Goal: Transaction & Acquisition: Subscribe to service/newsletter

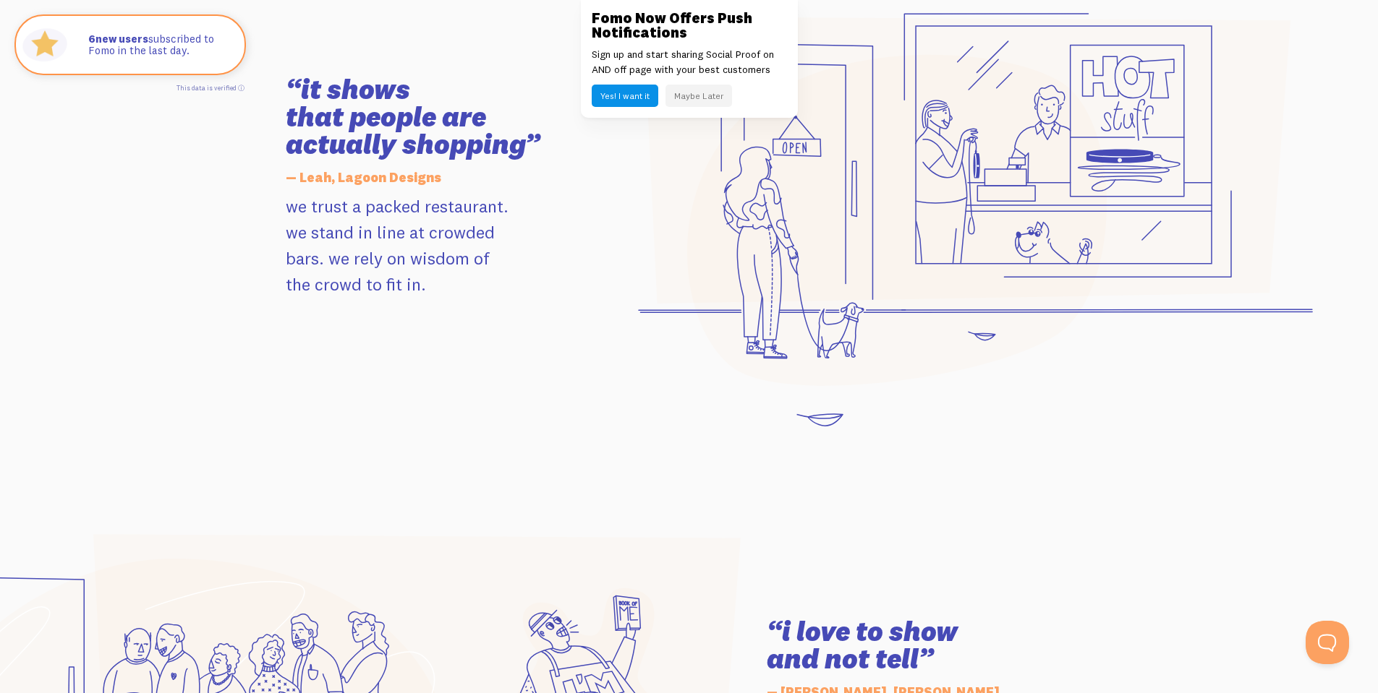
scroll to position [1649, 0]
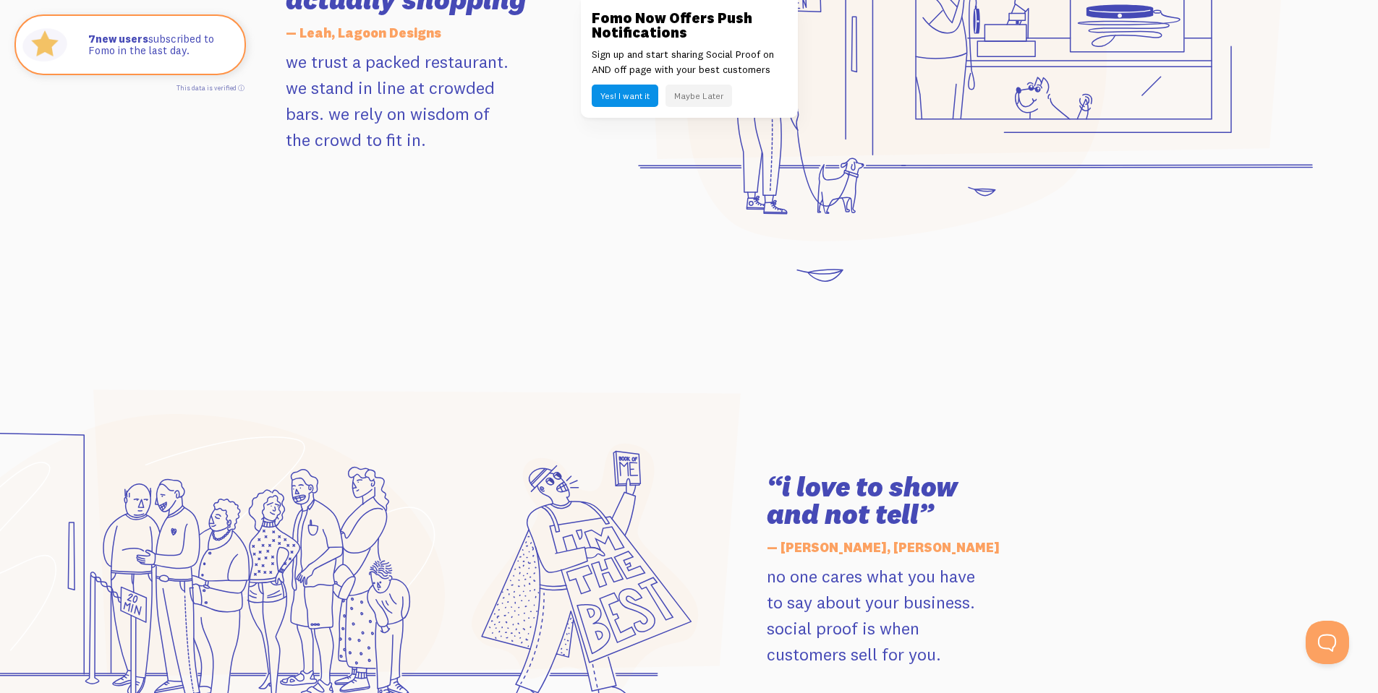
click at [716, 84] on div "Fomo Now Offers Push Notifications Sign up and start sharing Social Proof on AN…" at bounding box center [689, 59] width 217 height 118
click at [719, 91] on button "Maybe Later" at bounding box center [698, 96] width 67 height 22
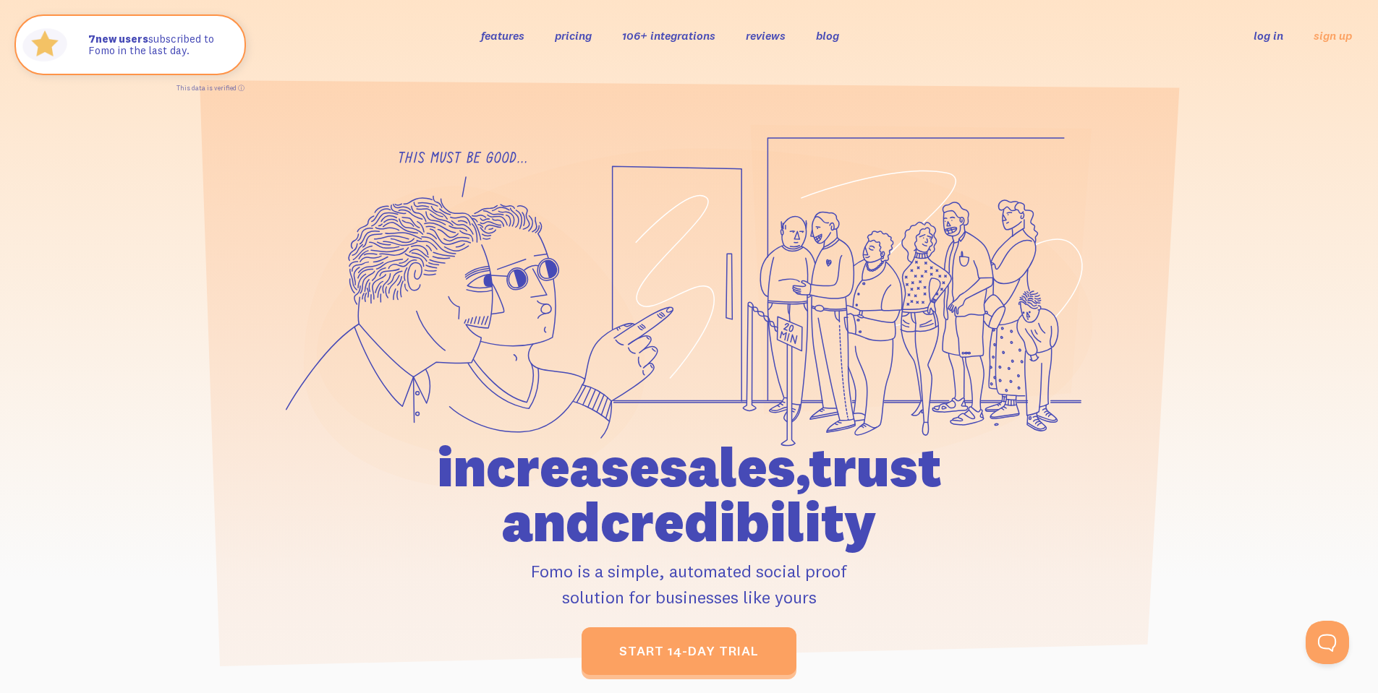
scroll to position [0, 0]
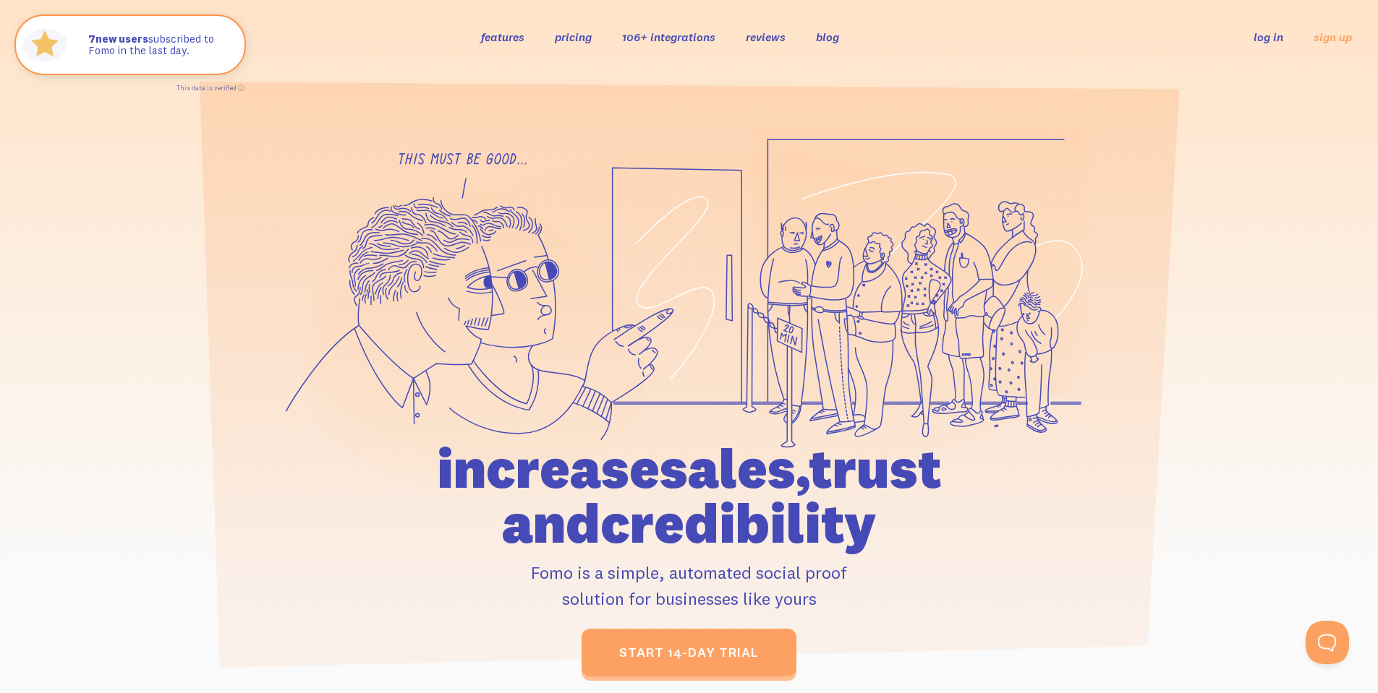
click at [653, 36] on link "106+ integrations" at bounding box center [668, 37] width 93 height 14
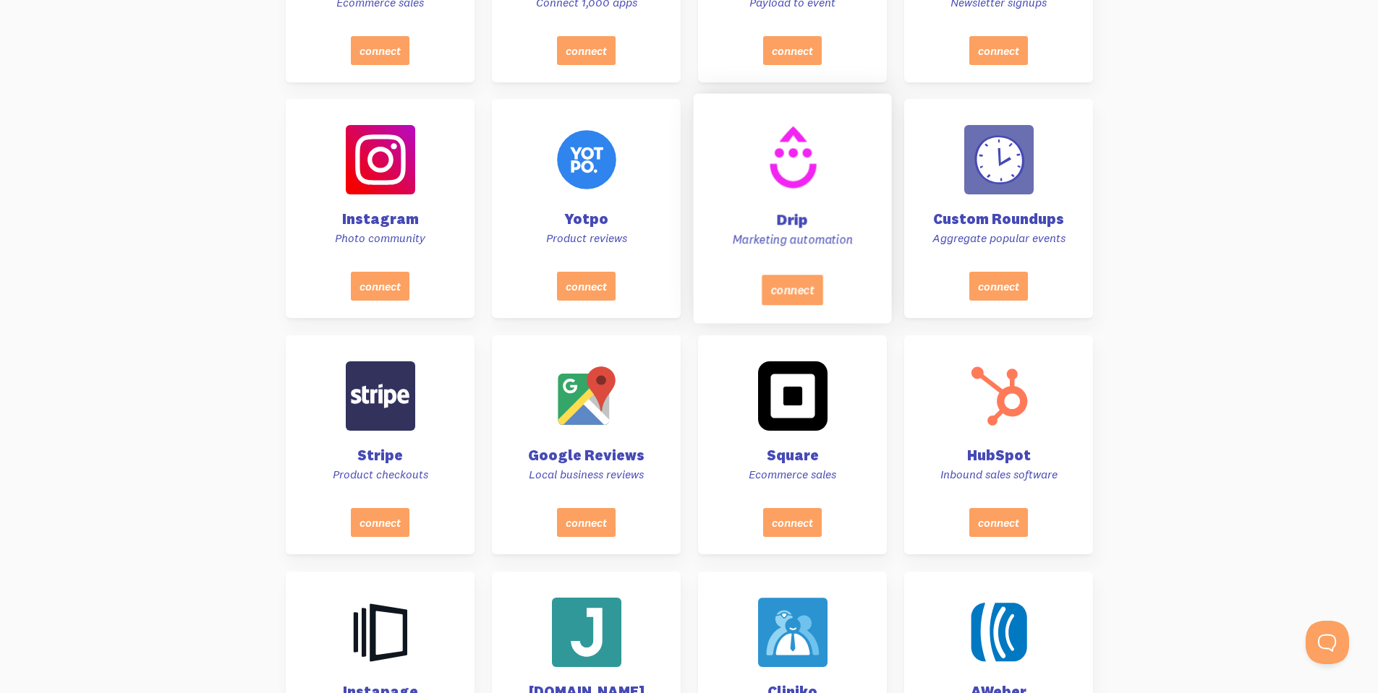
scroll to position [2245, 0]
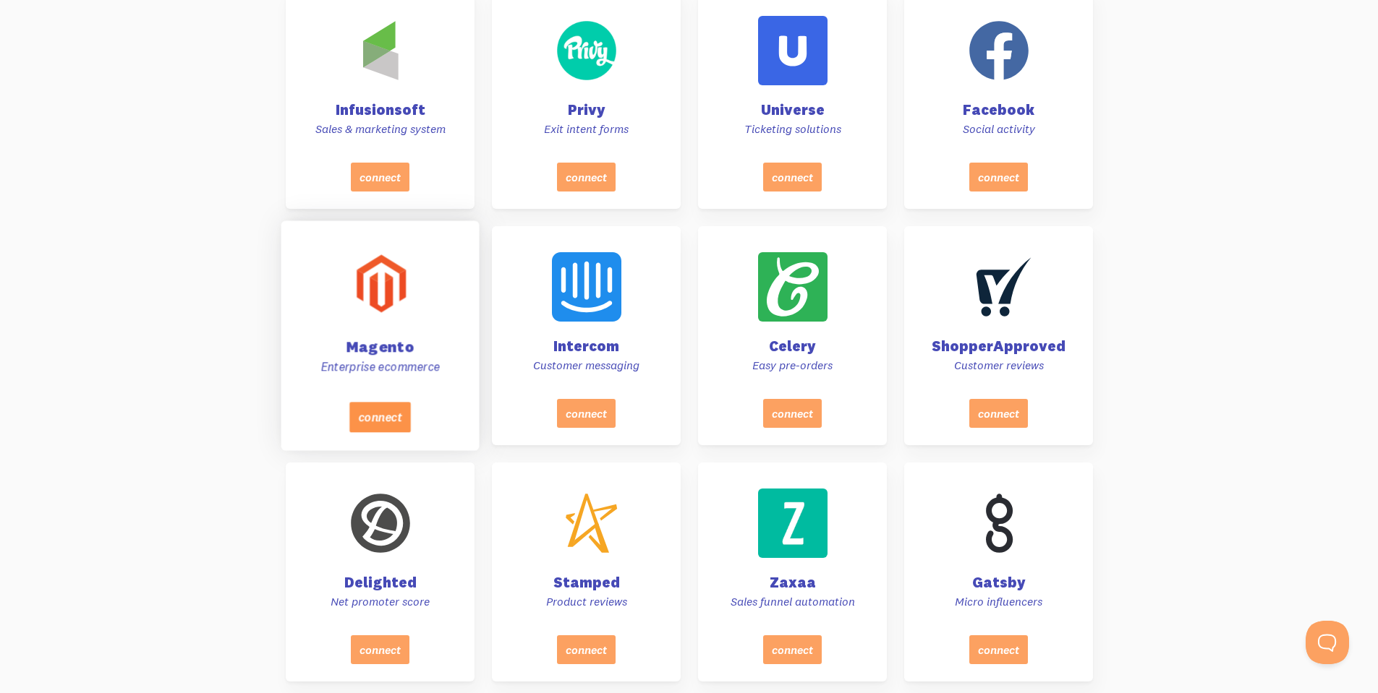
click at [385, 417] on button "connect" at bounding box center [379, 417] width 61 height 30
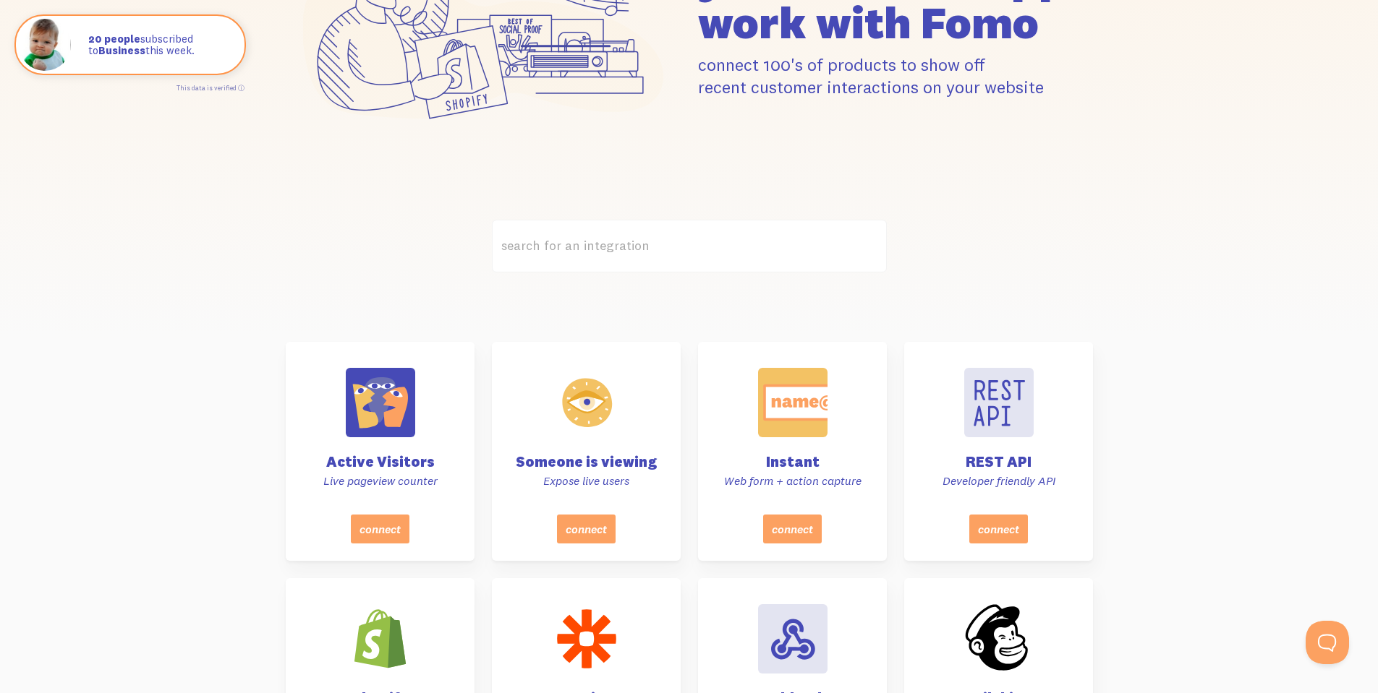
scroll to position [0, 0]
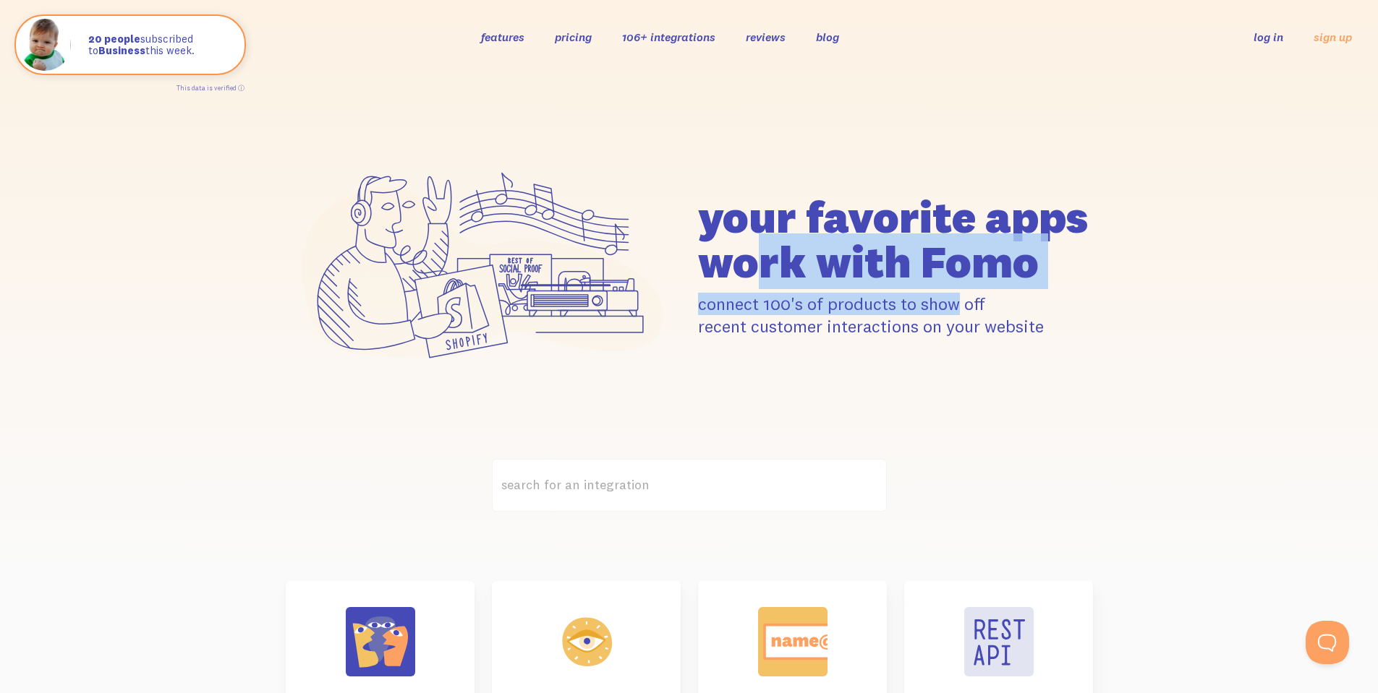
drag, startPoint x: 746, startPoint y: 245, endPoint x: 1108, endPoint y: 353, distance: 377.3
click at [1080, 349] on div "your favorite apps" at bounding box center [689, 266] width 824 height 281
click at [1136, 356] on div "your favorite apps" at bounding box center [689, 266] width 1378 height 385
